Goal: Task Accomplishment & Management: Manage account settings

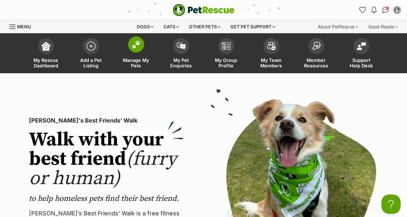
click at [140, 47] on img at bounding box center [136, 44] width 9 height 8
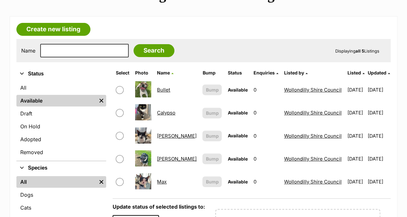
scroll to position [103, 0]
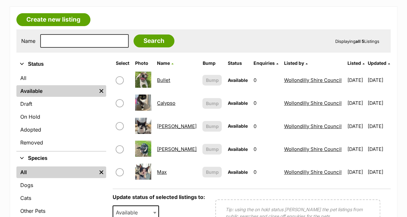
click at [168, 148] on link "[PERSON_NAME]" at bounding box center [177, 149] width 40 height 6
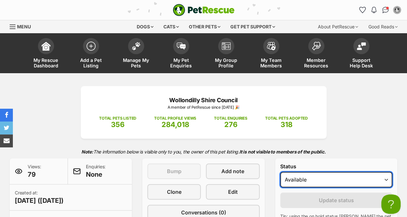
click at [319, 174] on select "Draft Available On hold Adopted" at bounding box center [336, 179] width 112 height 15
select select "rehomed"
click at [280, 172] on select "Draft Available On hold Adopted" at bounding box center [336, 179] width 112 height 15
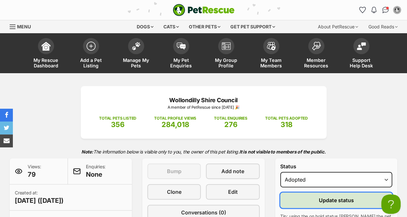
click at [323, 199] on span "Update status" at bounding box center [336, 200] width 35 height 8
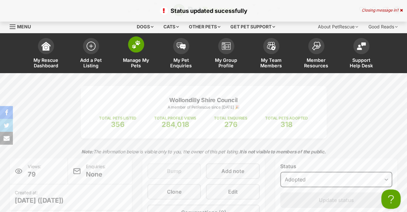
click at [137, 52] on span at bounding box center [136, 44] width 16 height 16
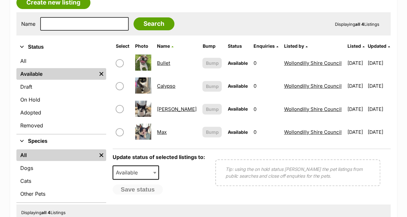
scroll to position [124, 0]
